Goal: Navigation & Orientation: Find specific page/section

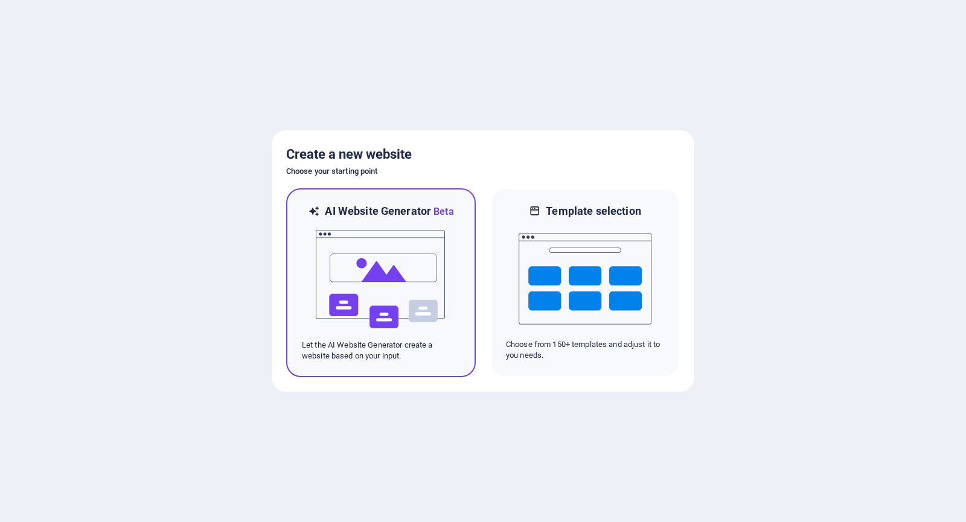
click at [413, 258] on img at bounding box center [380, 279] width 133 height 121
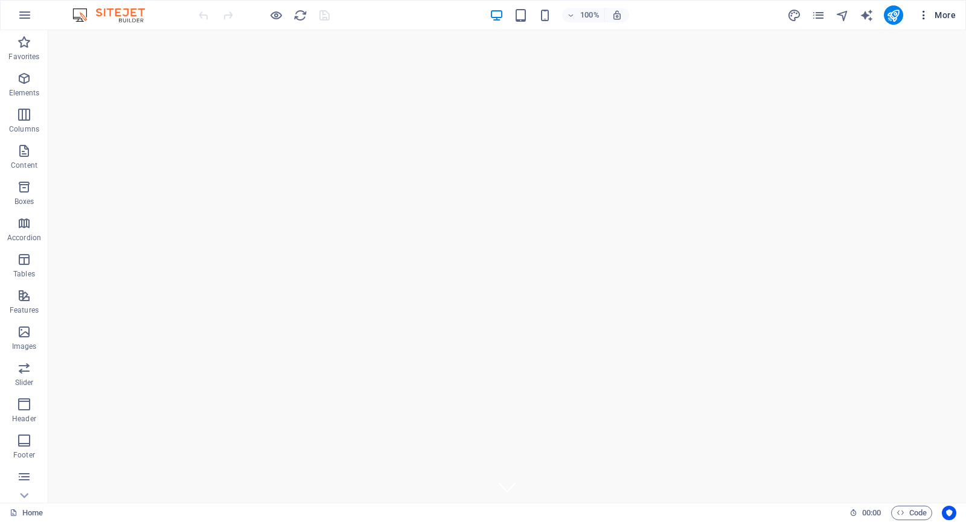
click at [926, 11] on icon "button" at bounding box center [923, 15] width 12 height 12
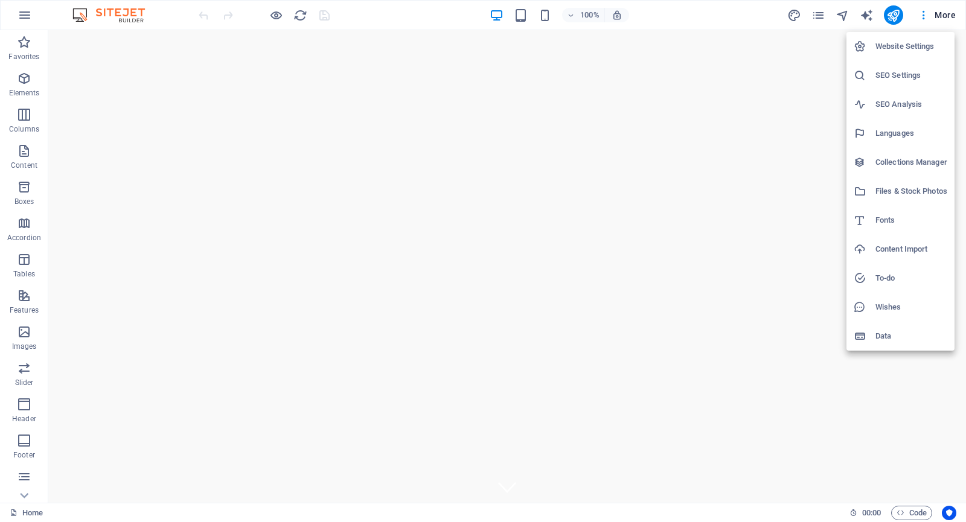
click at [331, 15] on div at bounding box center [483, 261] width 966 height 522
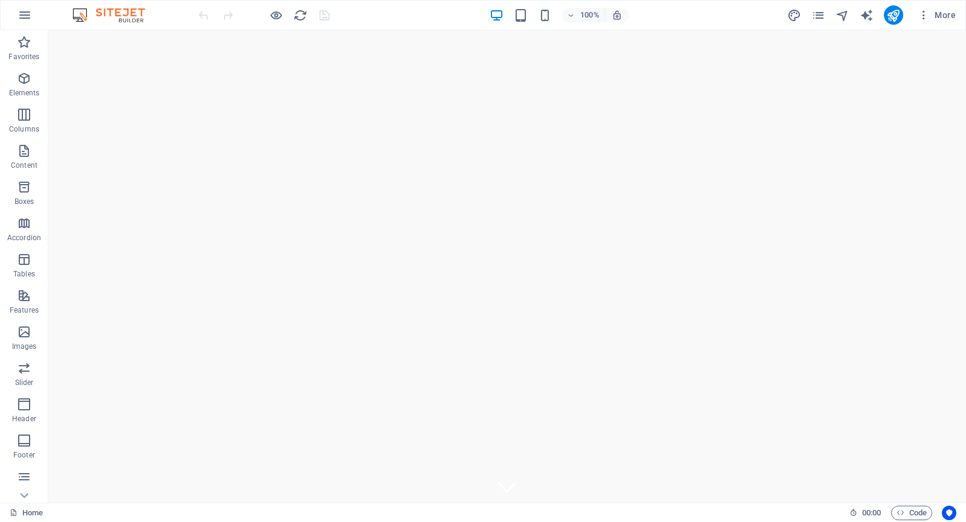
click at [313, 8] on div at bounding box center [263, 14] width 135 height 19
click at [32, 13] on button "button" at bounding box center [24, 15] width 29 height 29
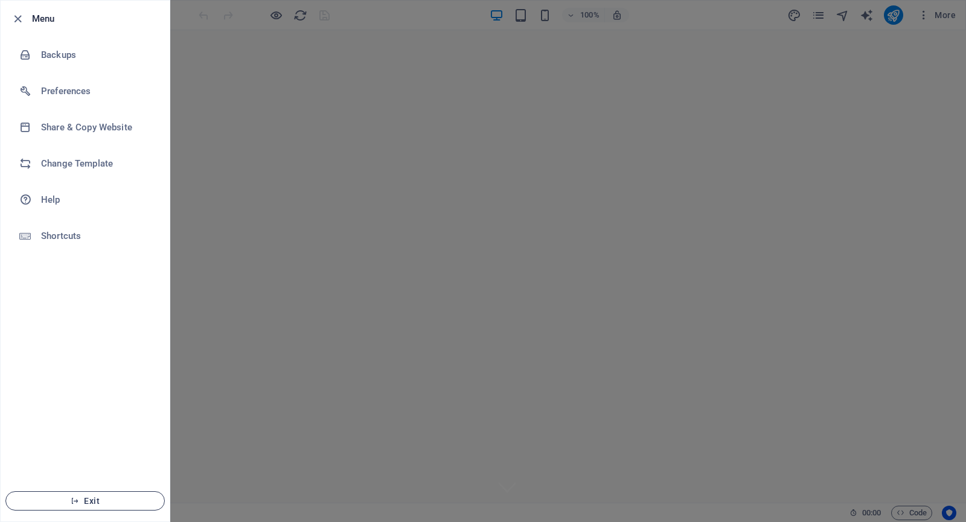
click at [89, 497] on span "Exit" at bounding box center [85, 501] width 139 height 10
